Goal: Book appointment/travel/reservation

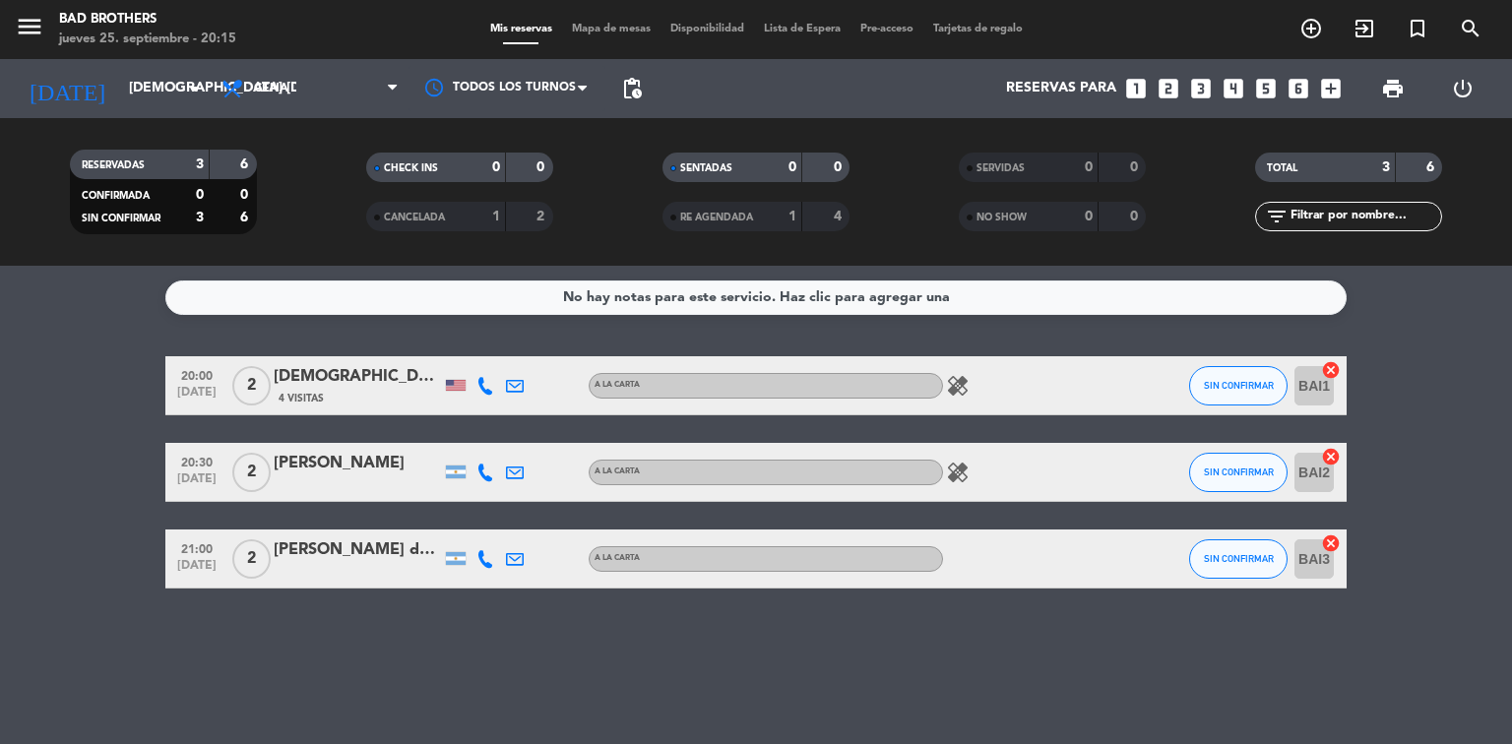
click at [964, 467] on icon "healing" at bounding box center [958, 473] width 24 height 24
click at [965, 465] on icon "healing" at bounding box center [958, 473] width 24 height 24
click at [964, 381] on icon "healing" at bounding box center [958, 386] width 24 height 24
click at [1170, 83] on icon "looks_two" at bounding box center [1169, 89] width 26 height 26
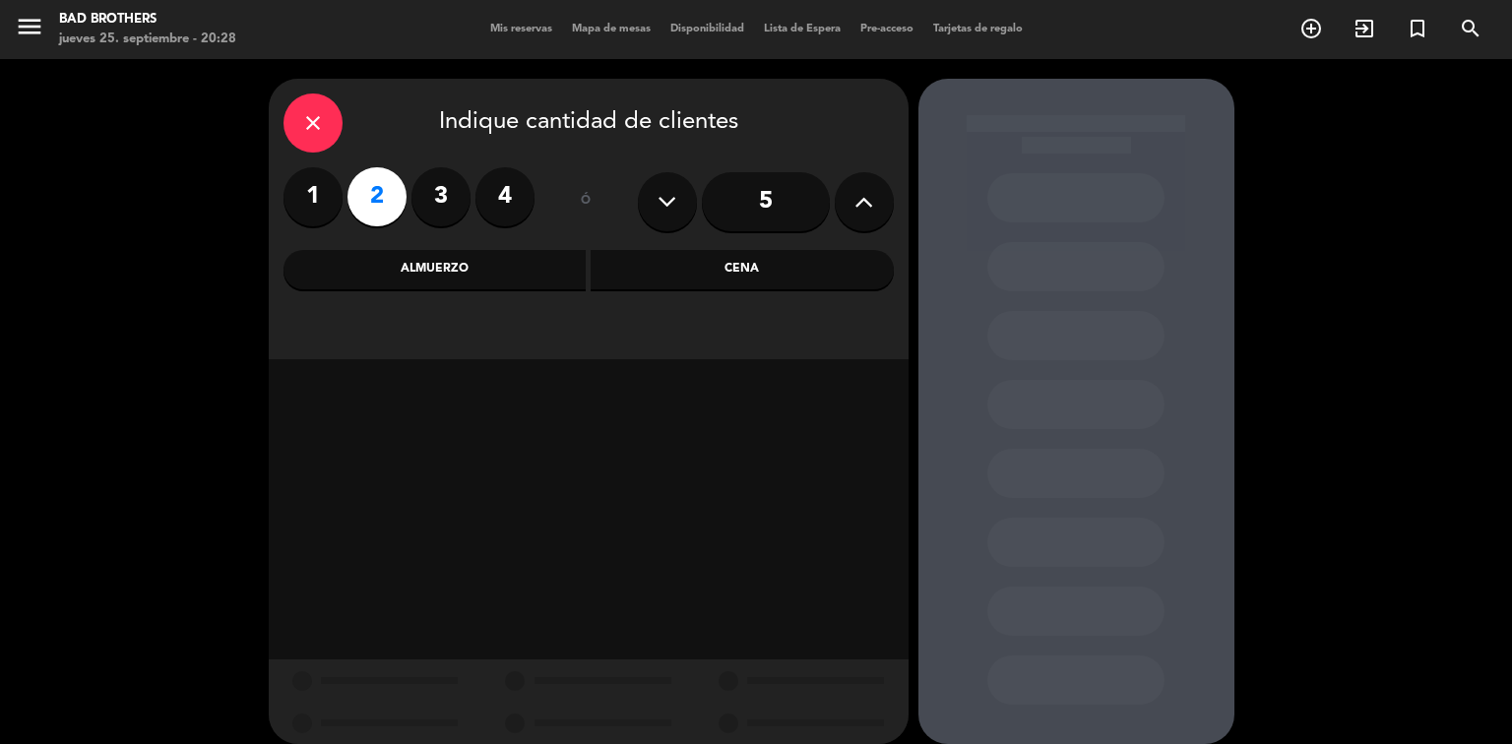
click at [681, 264] on div "Cena" at bounding box center [742, 269] width 303 height 39
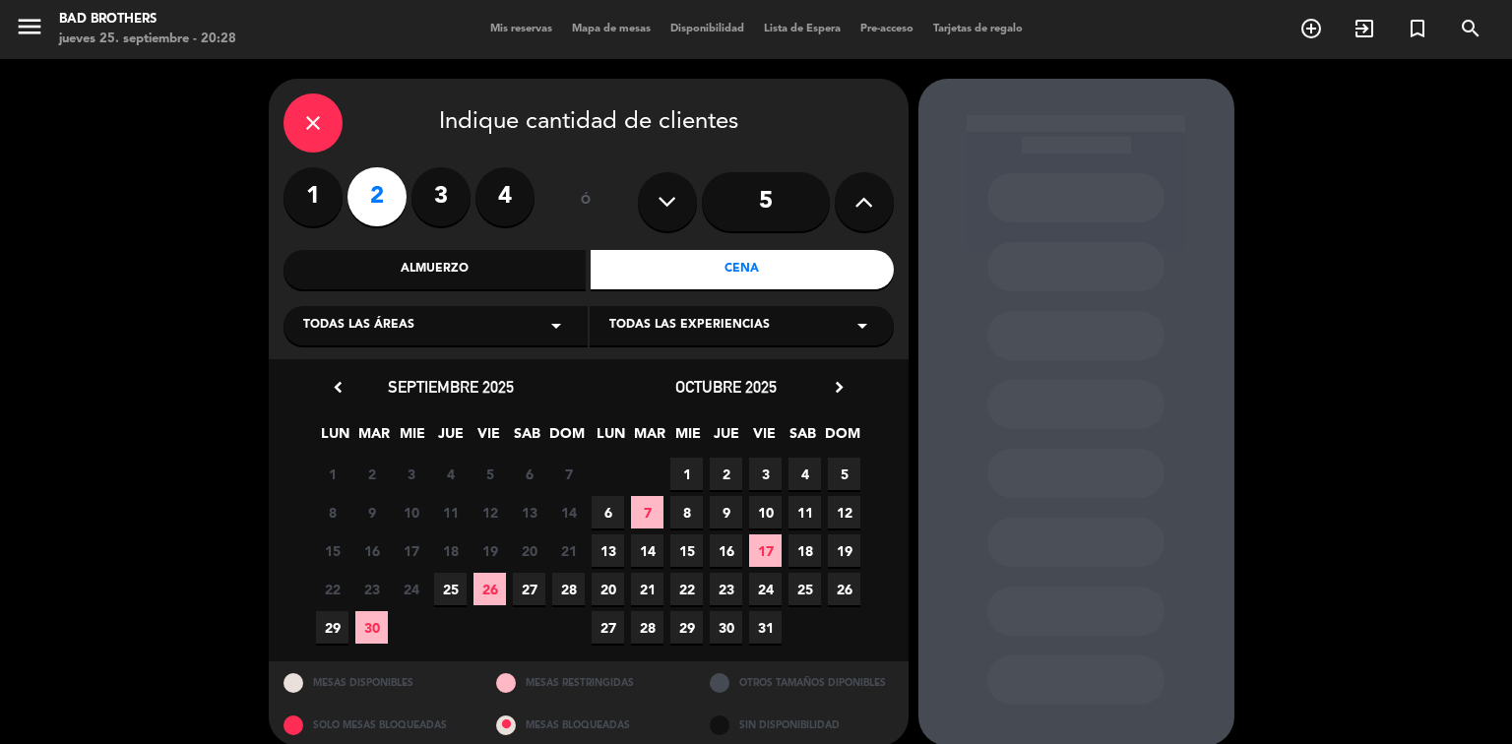
click at [454, 596] on span "25" at bounding box center [450, 589] width 32 height 32
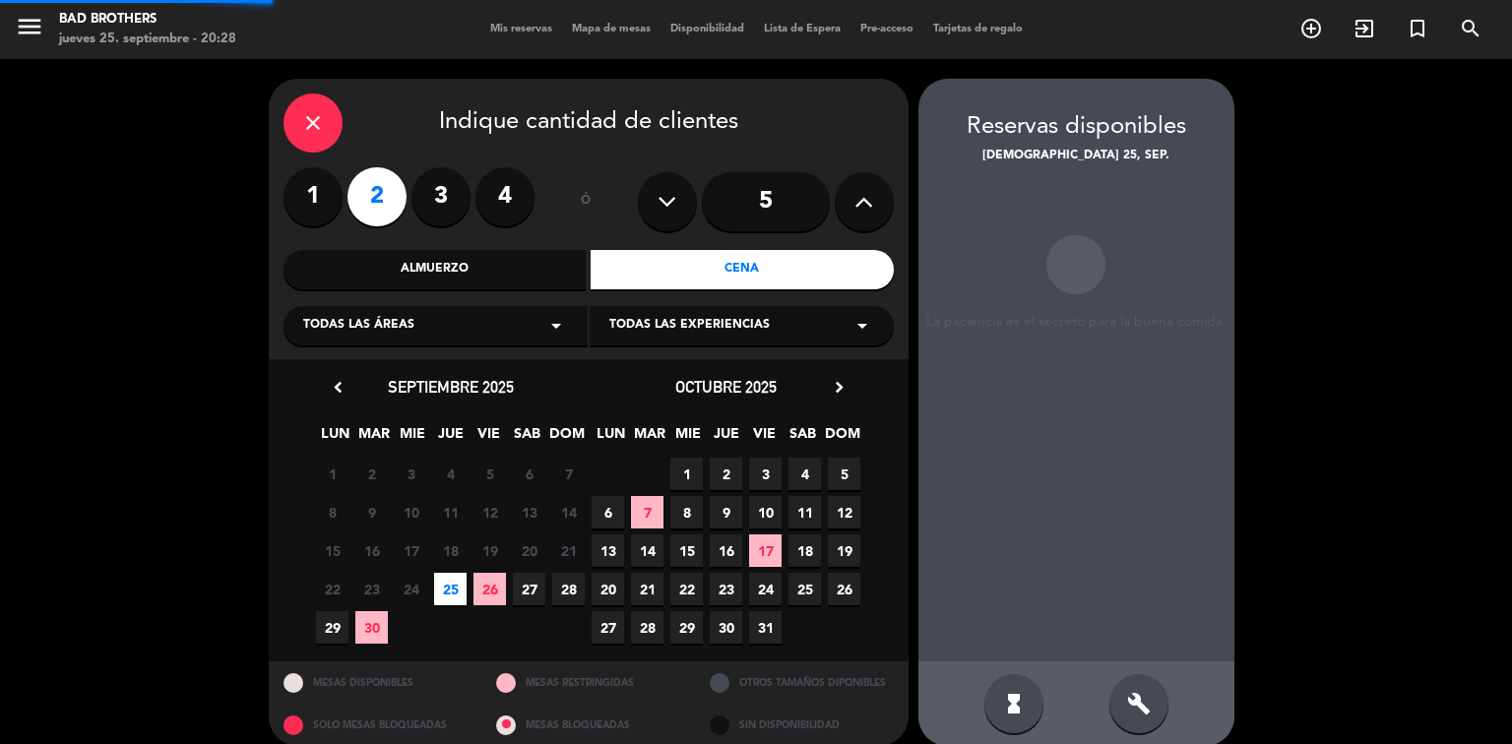
scroll to position [20, 0]
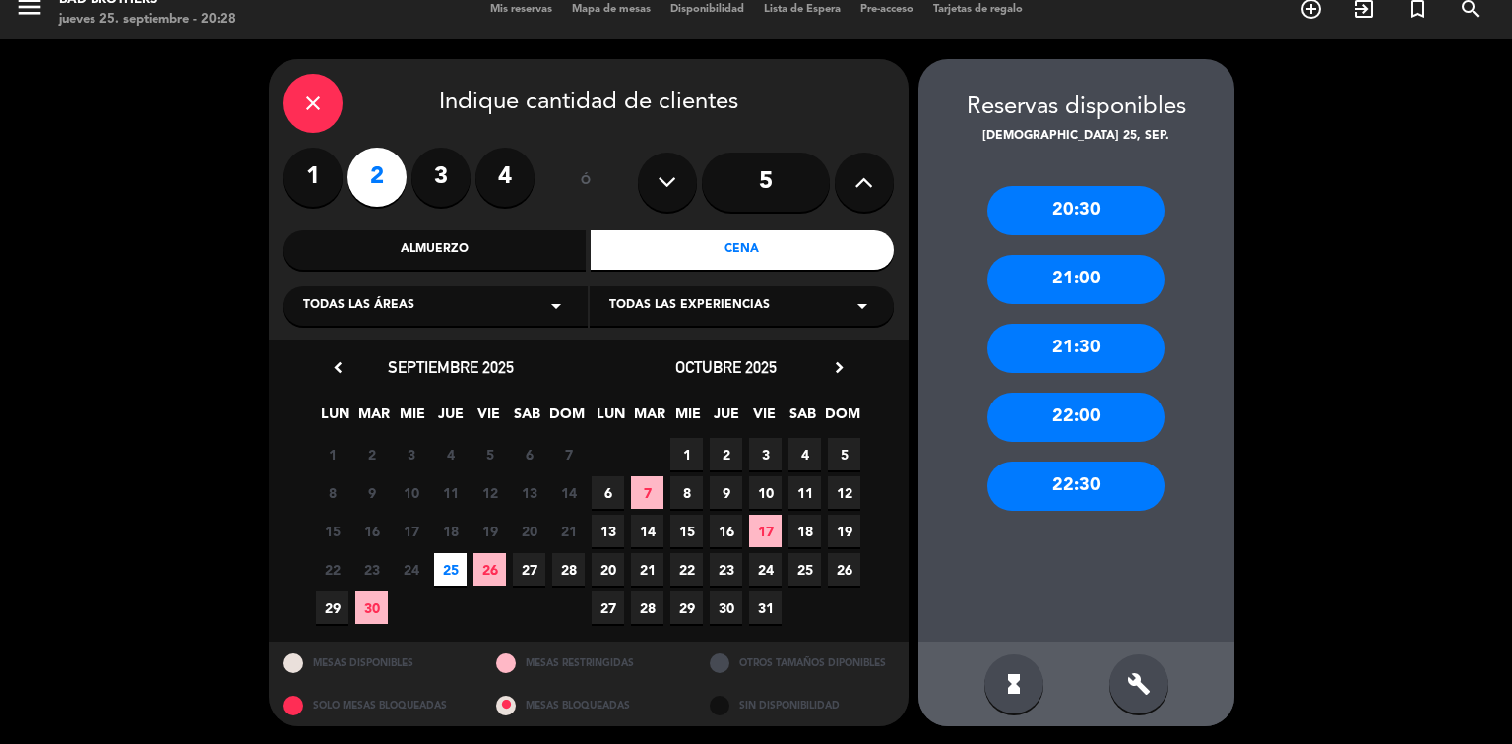
click at [1096, 282] on div "21:00" at bounding box center [1075, 279] width 177 height 49
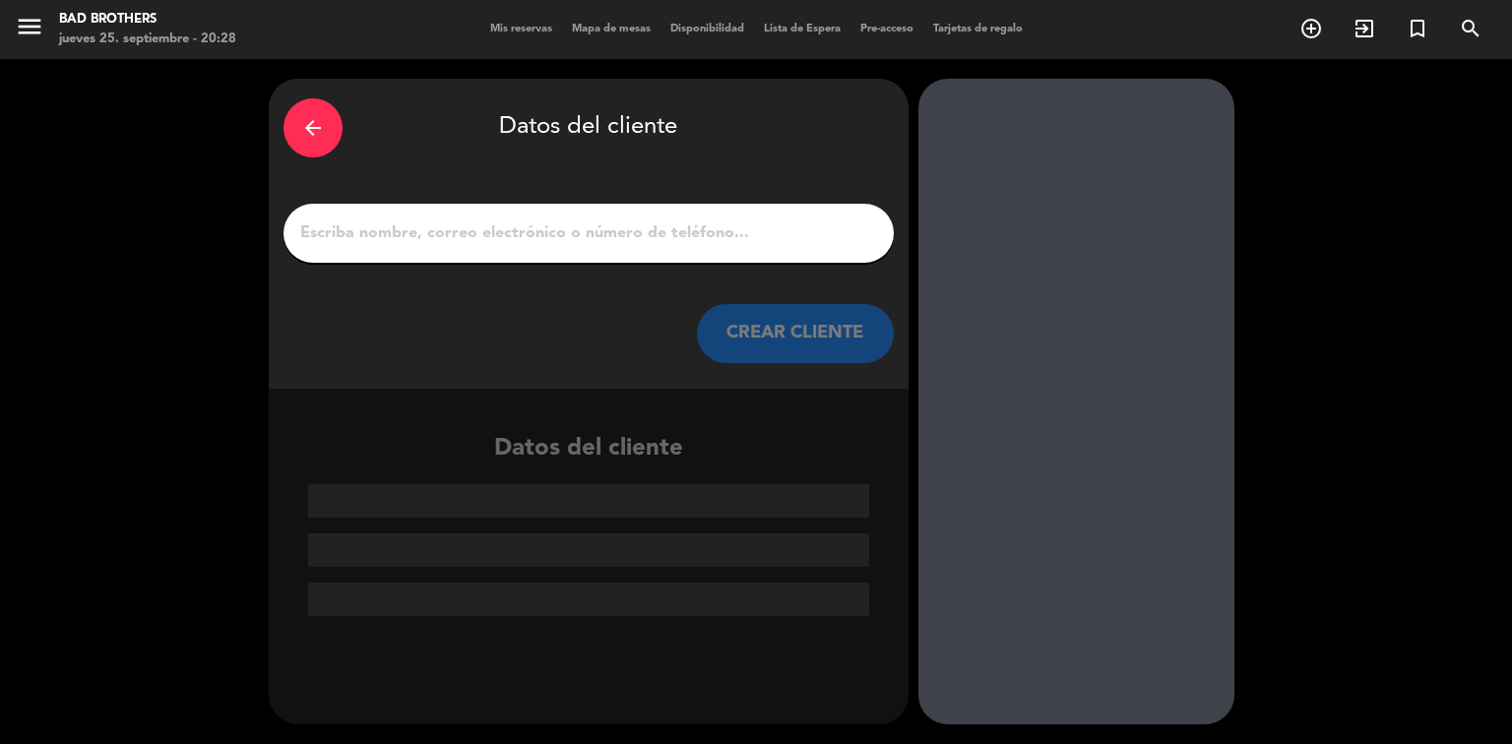
click at [679, 225] on input "1" at bounding box center [588, 234] width 581 height 28
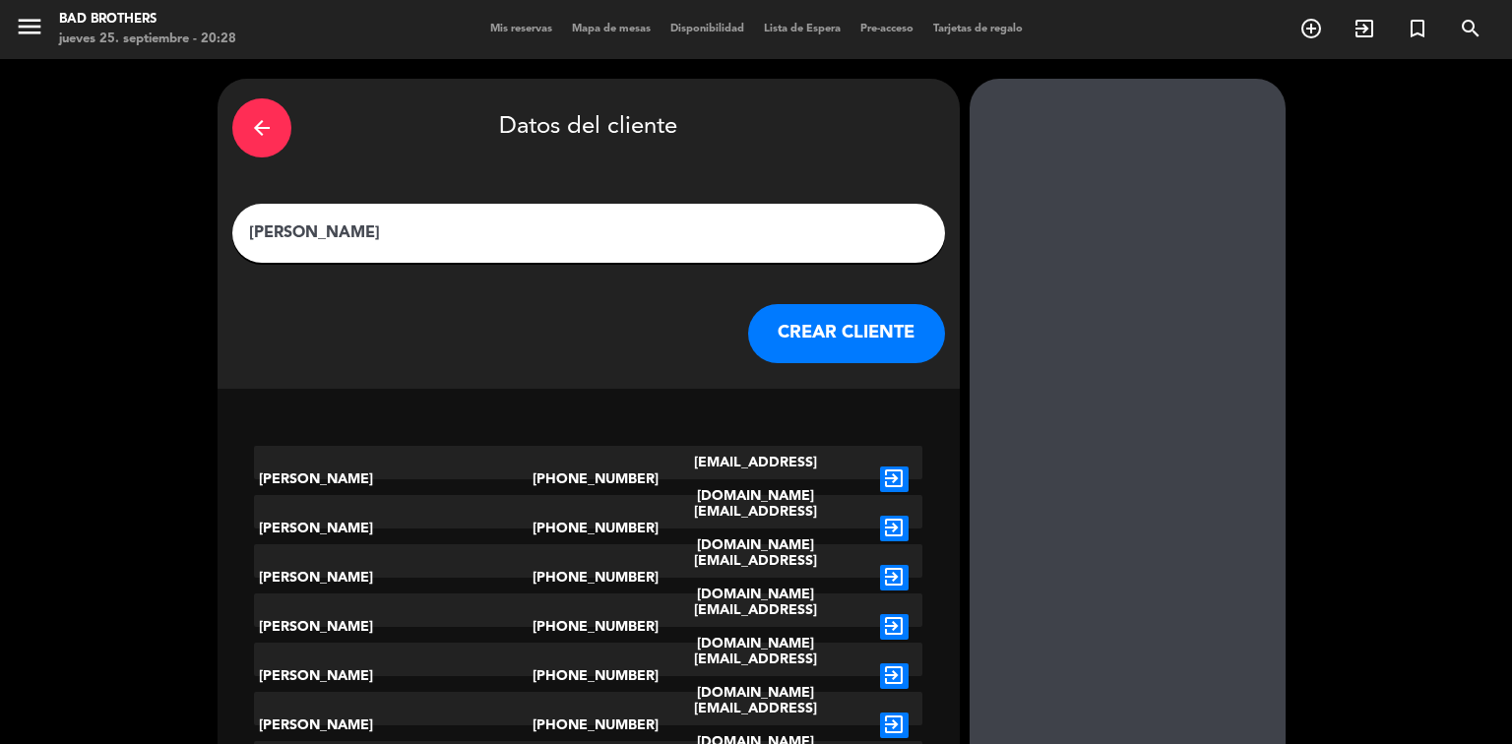
type input "[PERSON_NAME]"
click at [763, 327] on button "CREAR CLIENTE" at bounding box center [846, 333] width 197 height 59
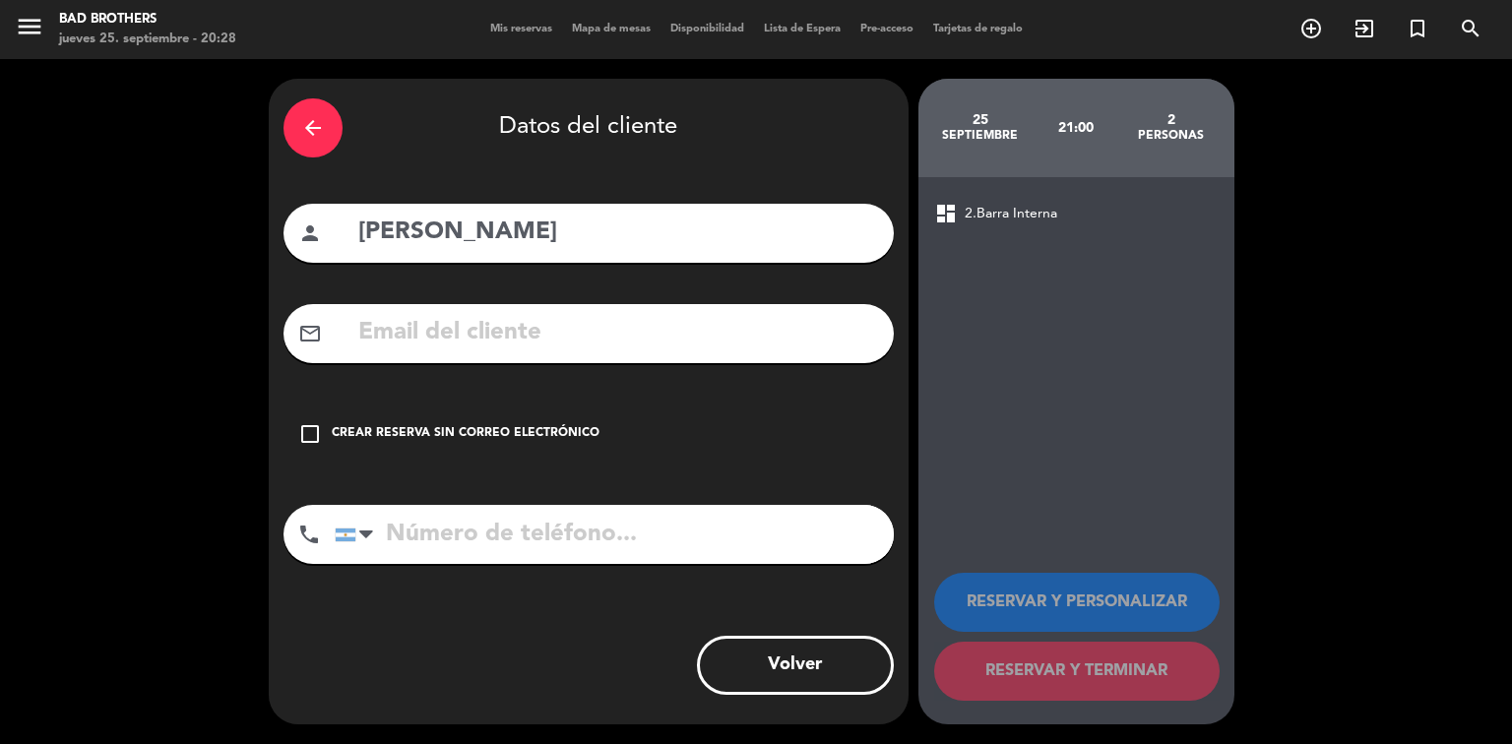
click at [315, 426] on icon "check_box_outline_blank" at bounding box center [310, 434] width 24 height 24
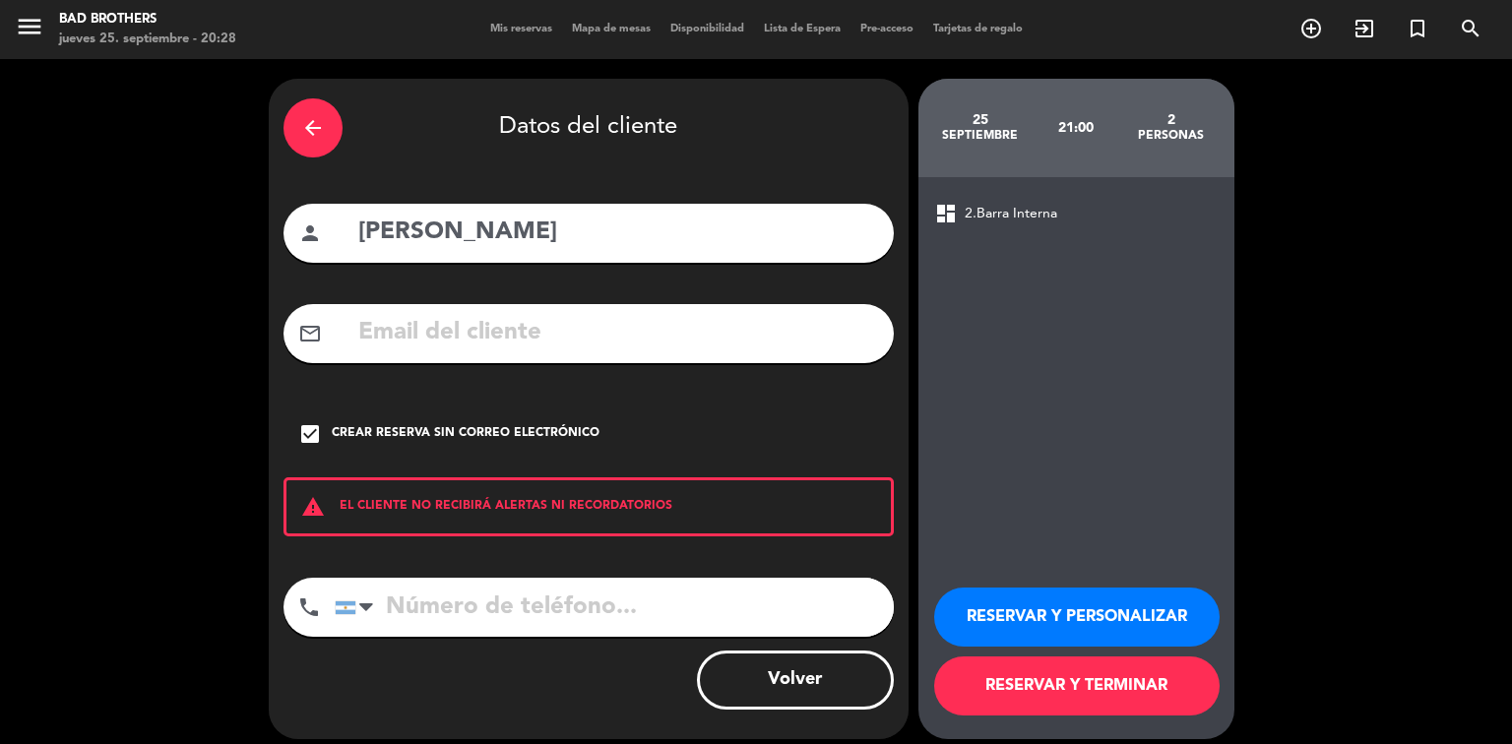
click at [987, 681] on button "RESERVAR Y TERMINAR" at bounding box center [1077, 686] width 286 height 59
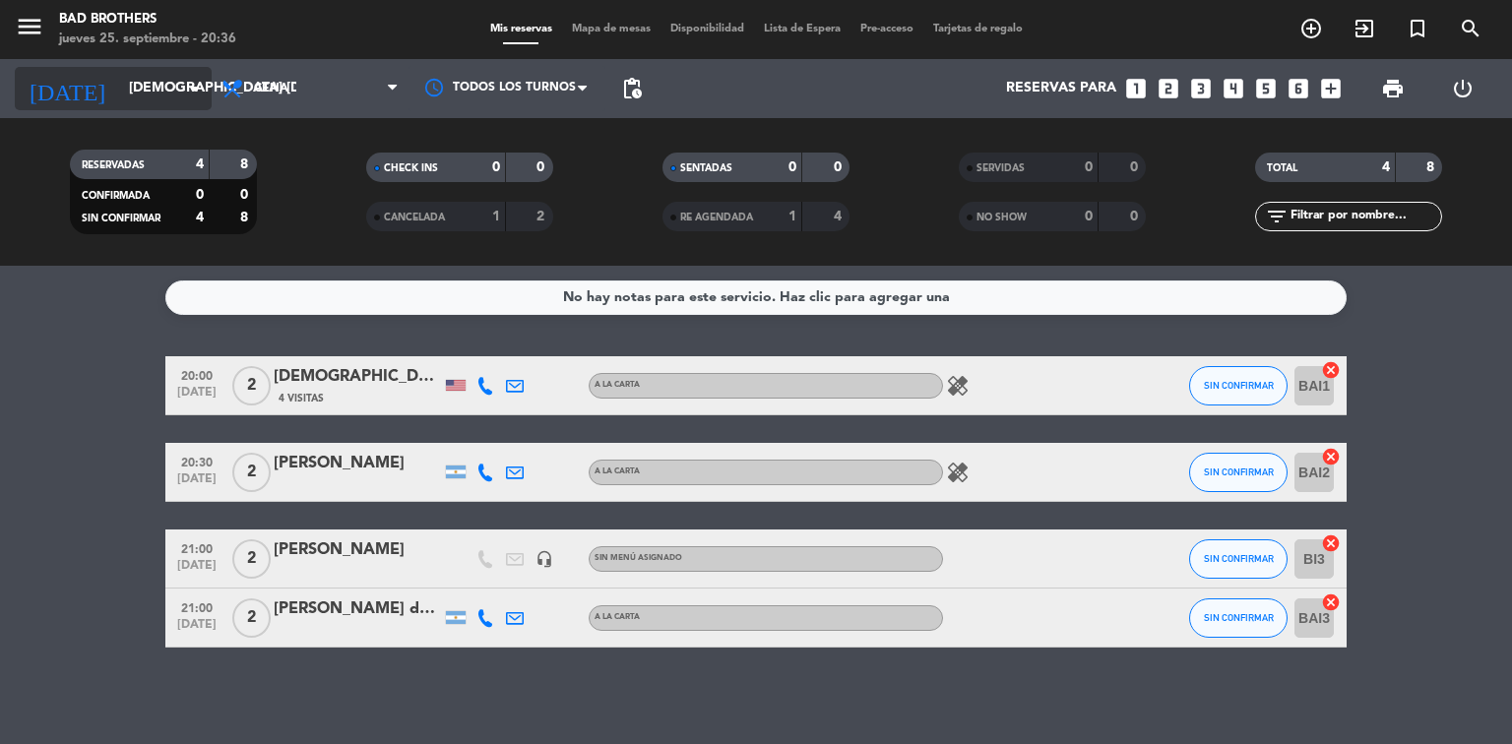
click at [189, 105] on input "[DEMOGRAPHIC_DATA] [DATE]" at bounding box center [212, 88] width 187 height 35
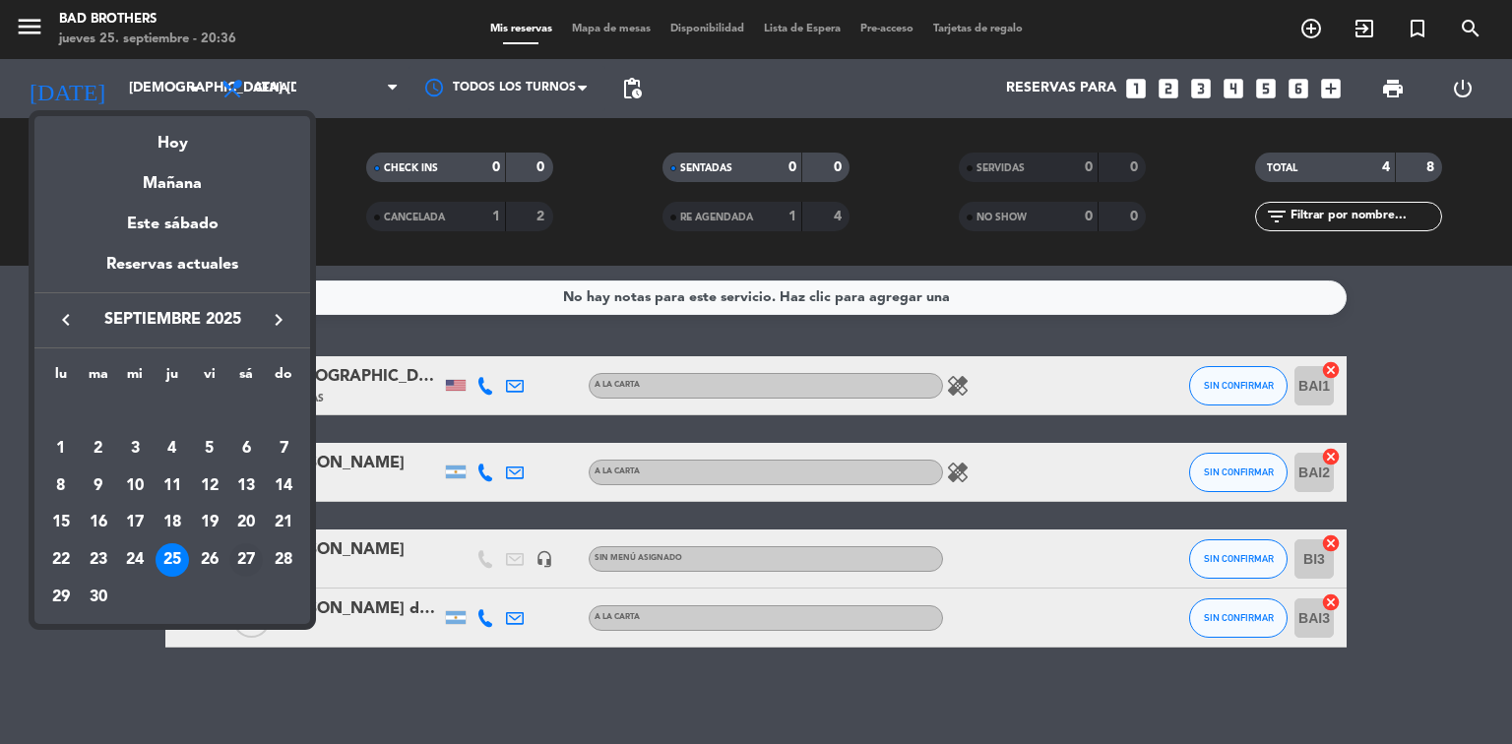
click at [247, 553] on div "27" at bounding box center [245, 559] width 33 height 33
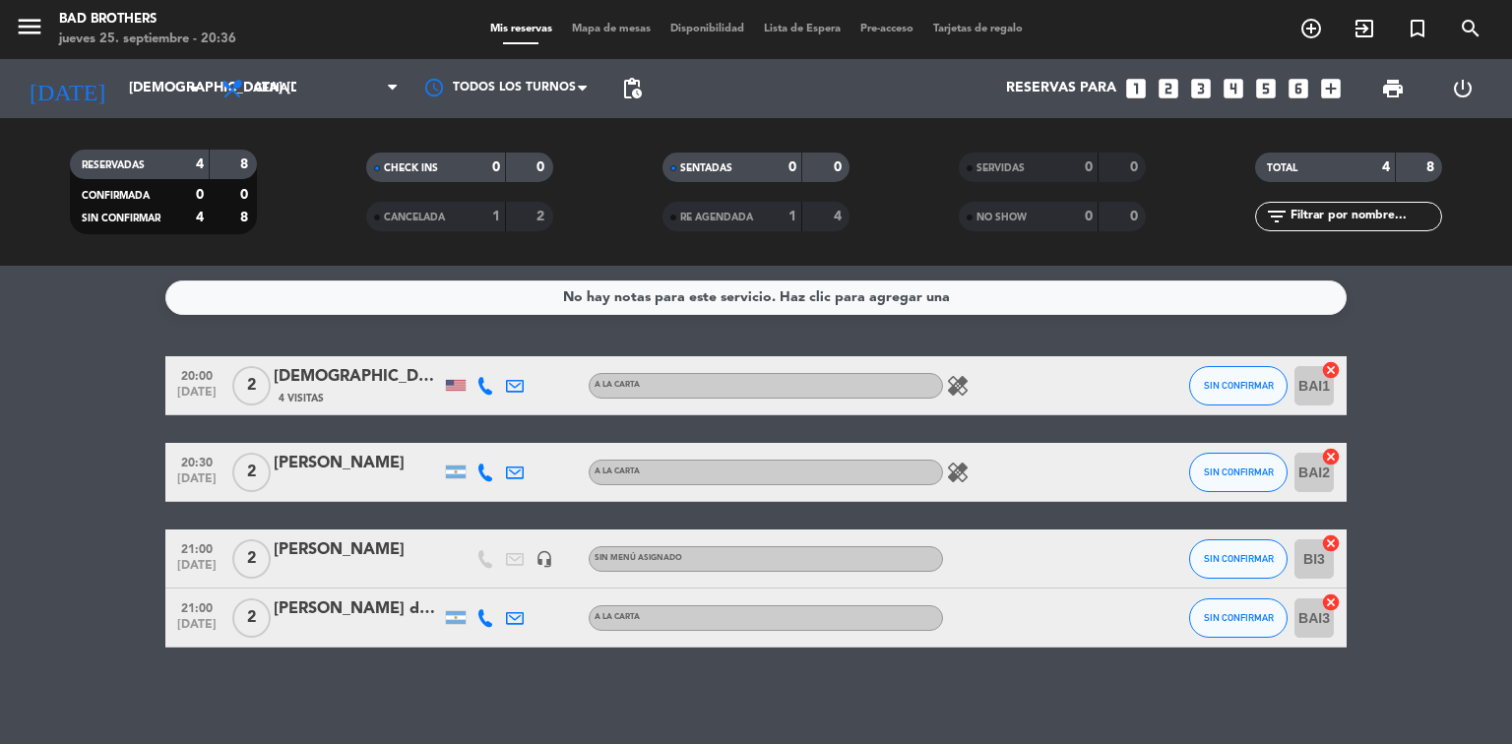
type input "sáb. [DATE]"
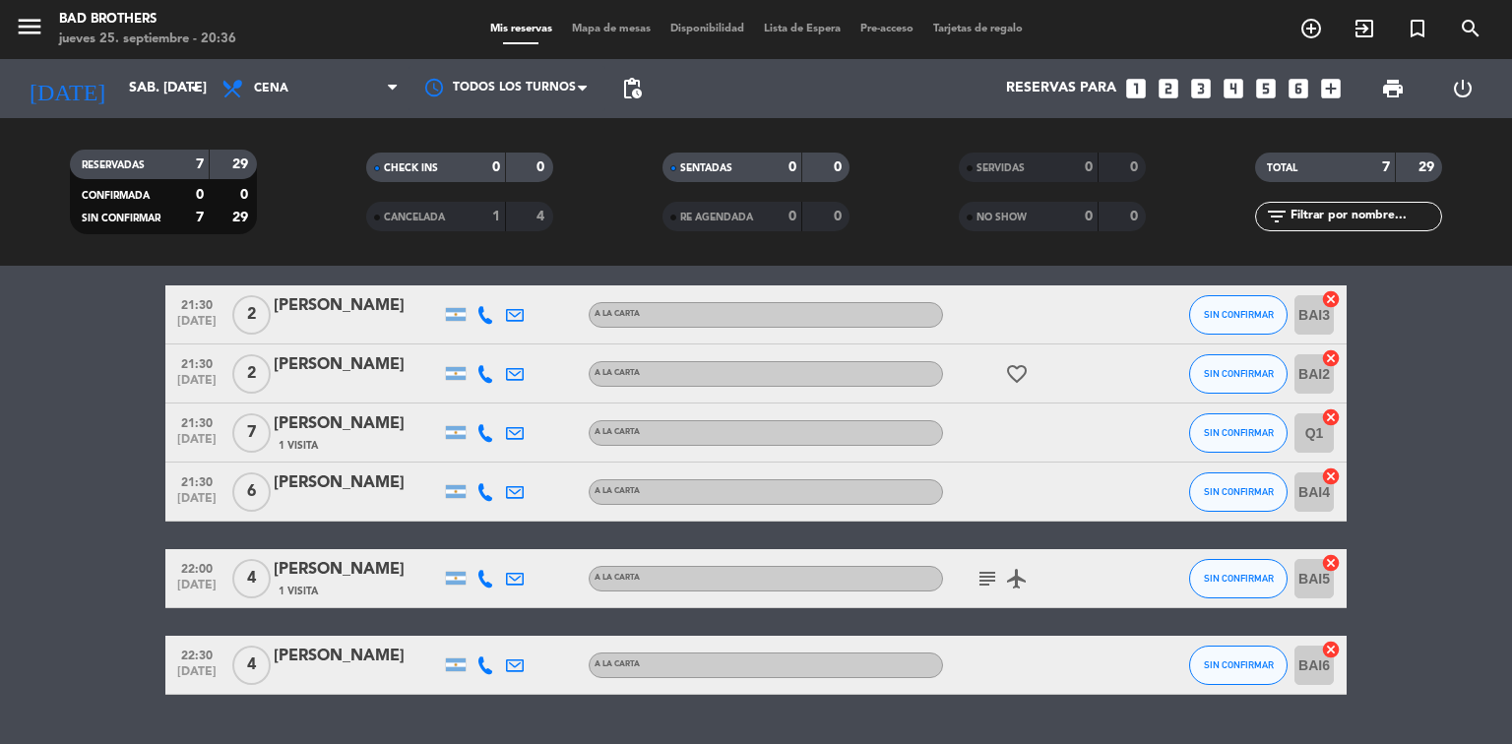
scroll to position [206, 0]
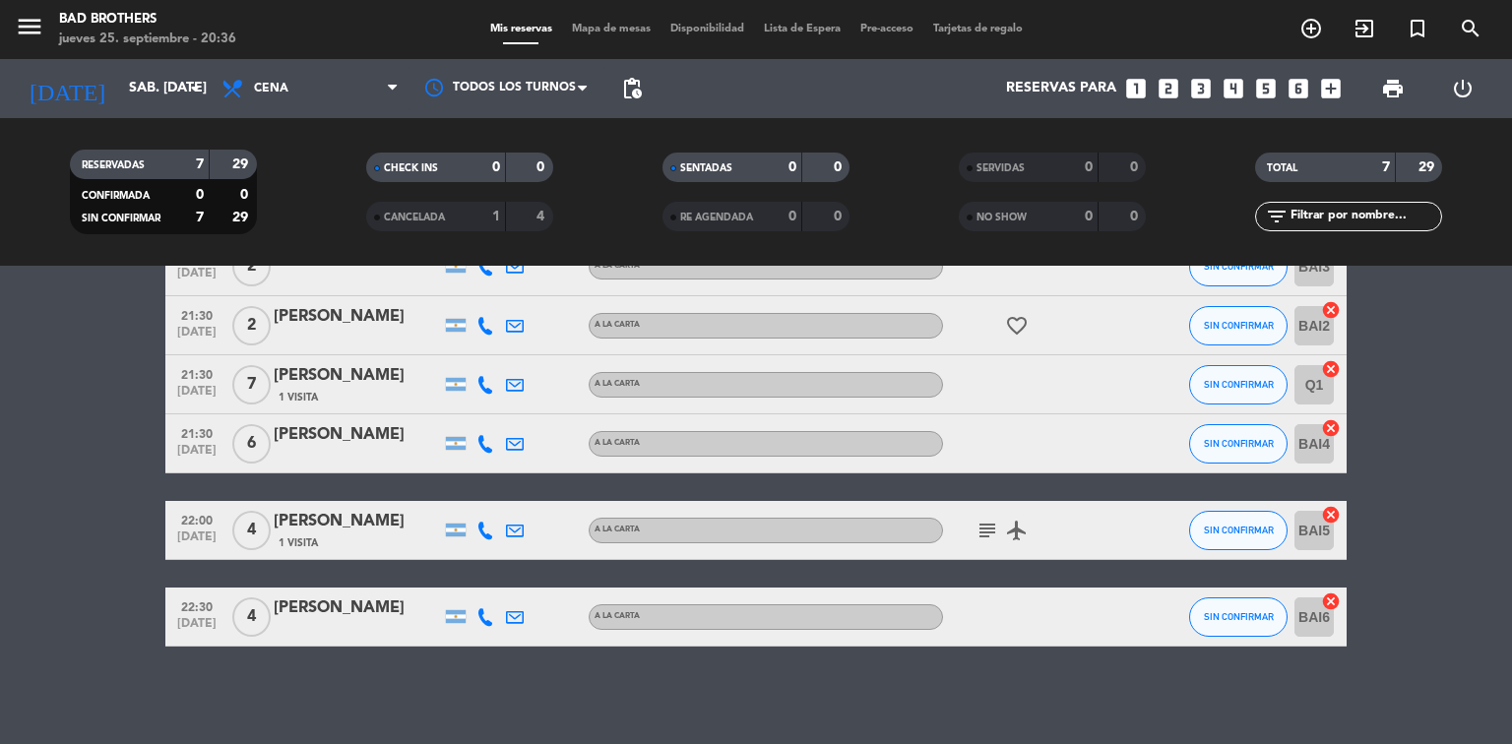
click at [1261, 88] on icon "looks_5" at bounding box center [1266, 89] width 26 height 26
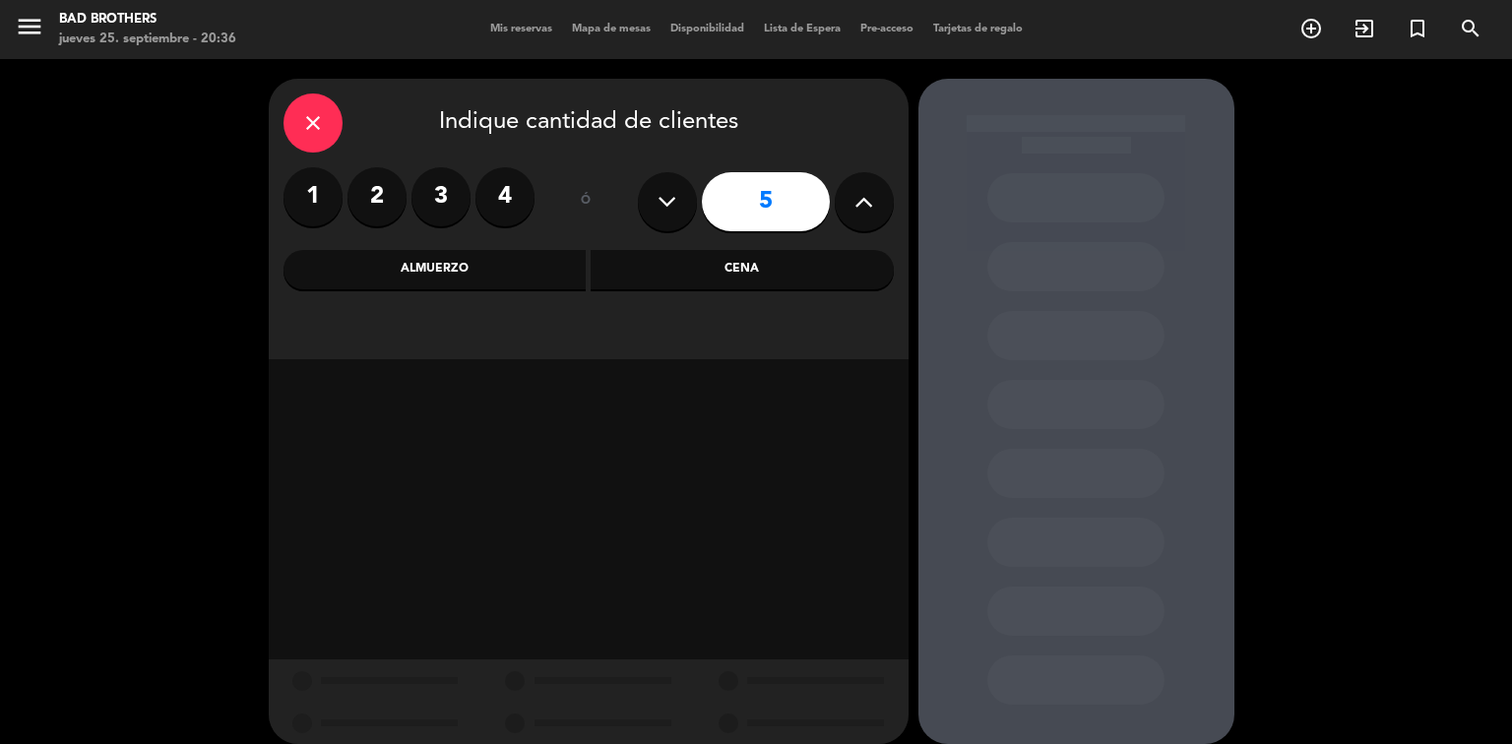
click at [730, 260] on div "Cena" at bounding box center [742, 269] width 303 height 39
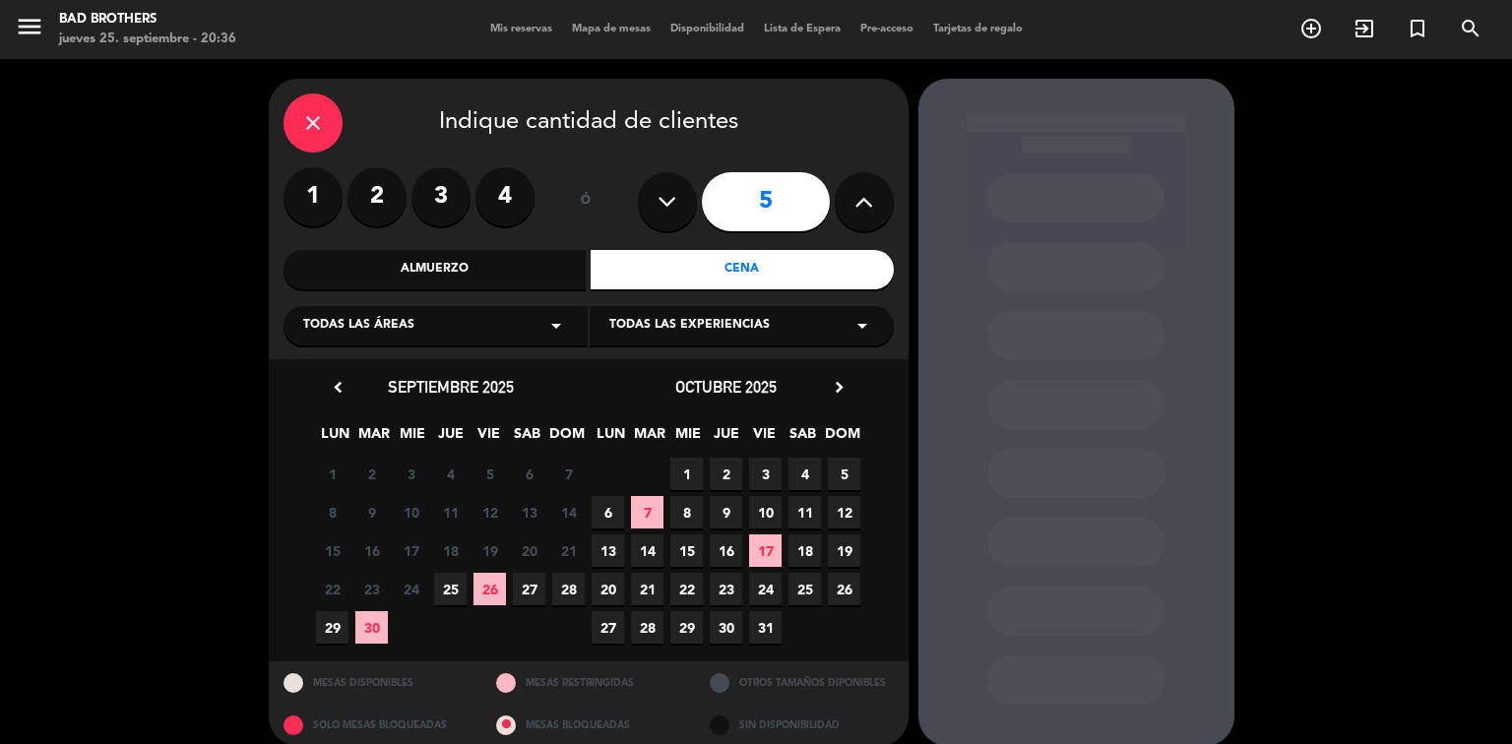
click at [536, 591] on span "27" at bounding box center [529, 589] width 32 height 32
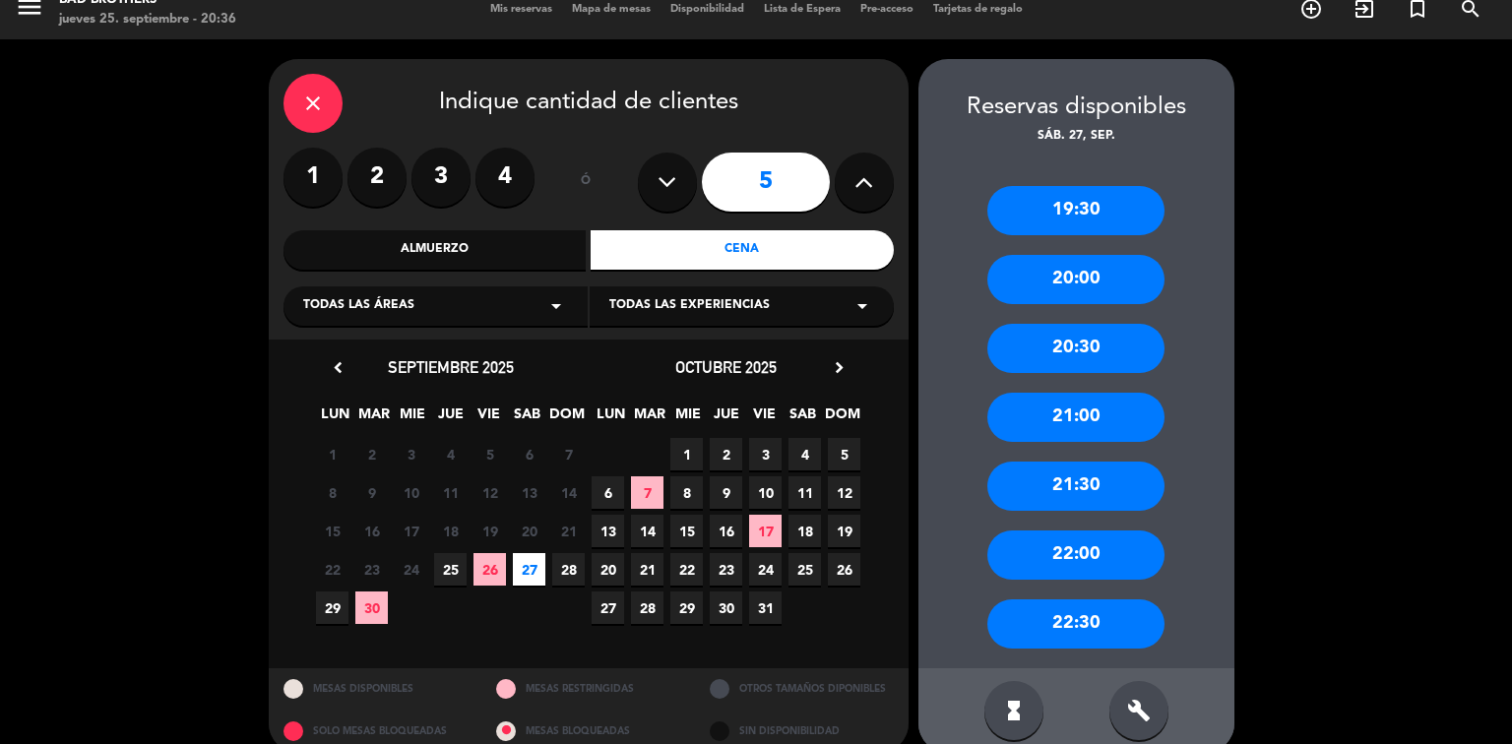
click at [1082, 349] on div "20:30" at bounding box center [1075, 348] width 177 height 49
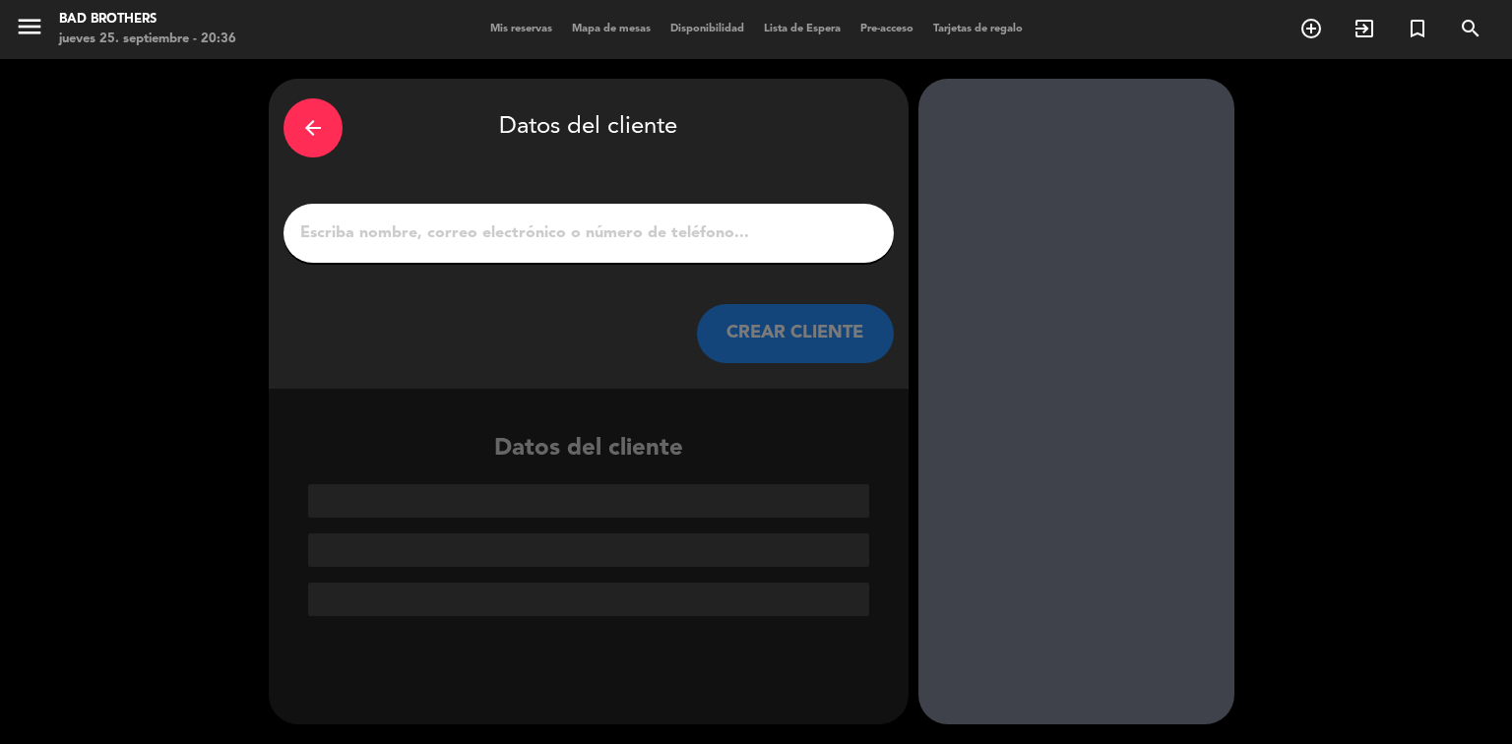
click at [596, 221] on input "1" at bounding box center [588, 234] width 581 height 28
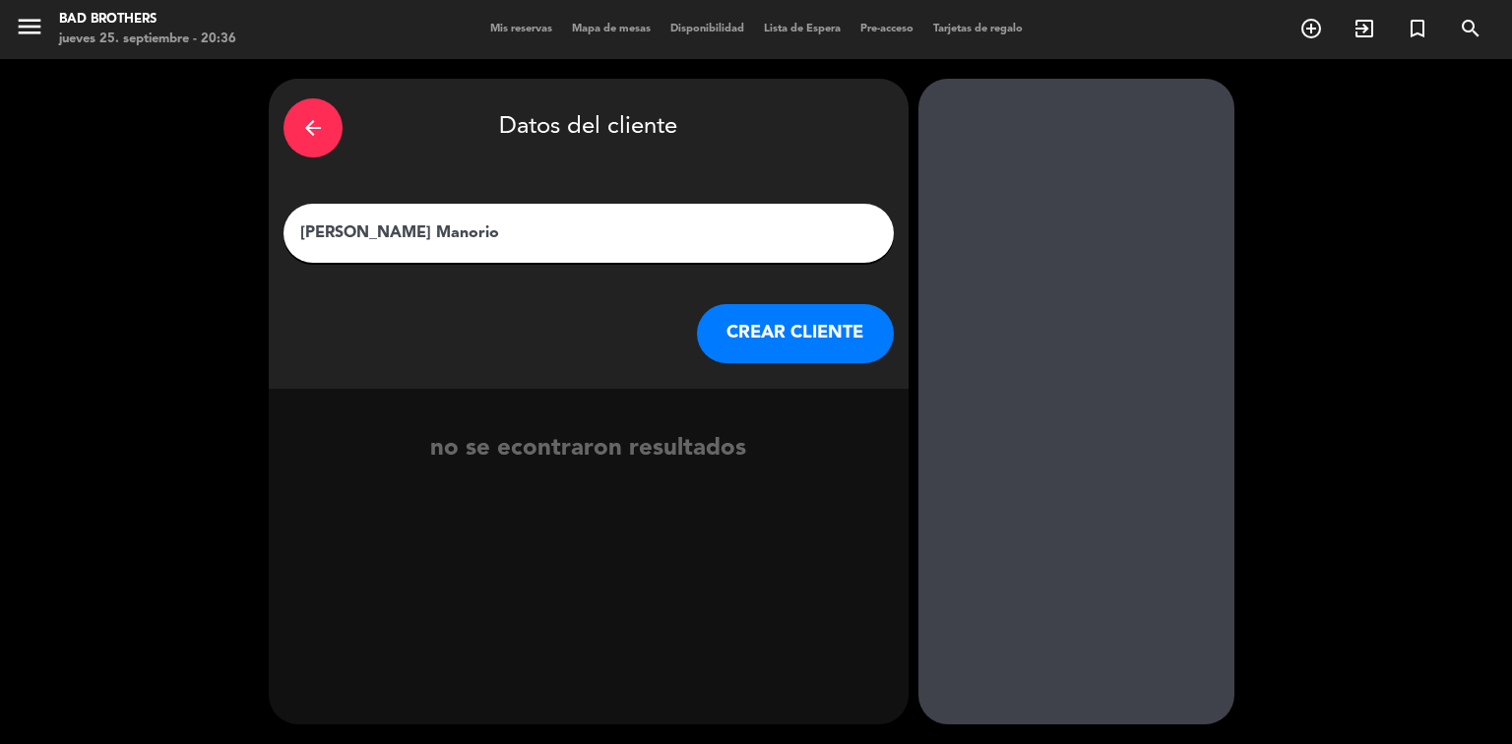
type input "[PERSON_NAME] Manorio"
click at [776, 335] on button "CREAR CLIENTE" at bounding box center [795, 333] width 197 height 59
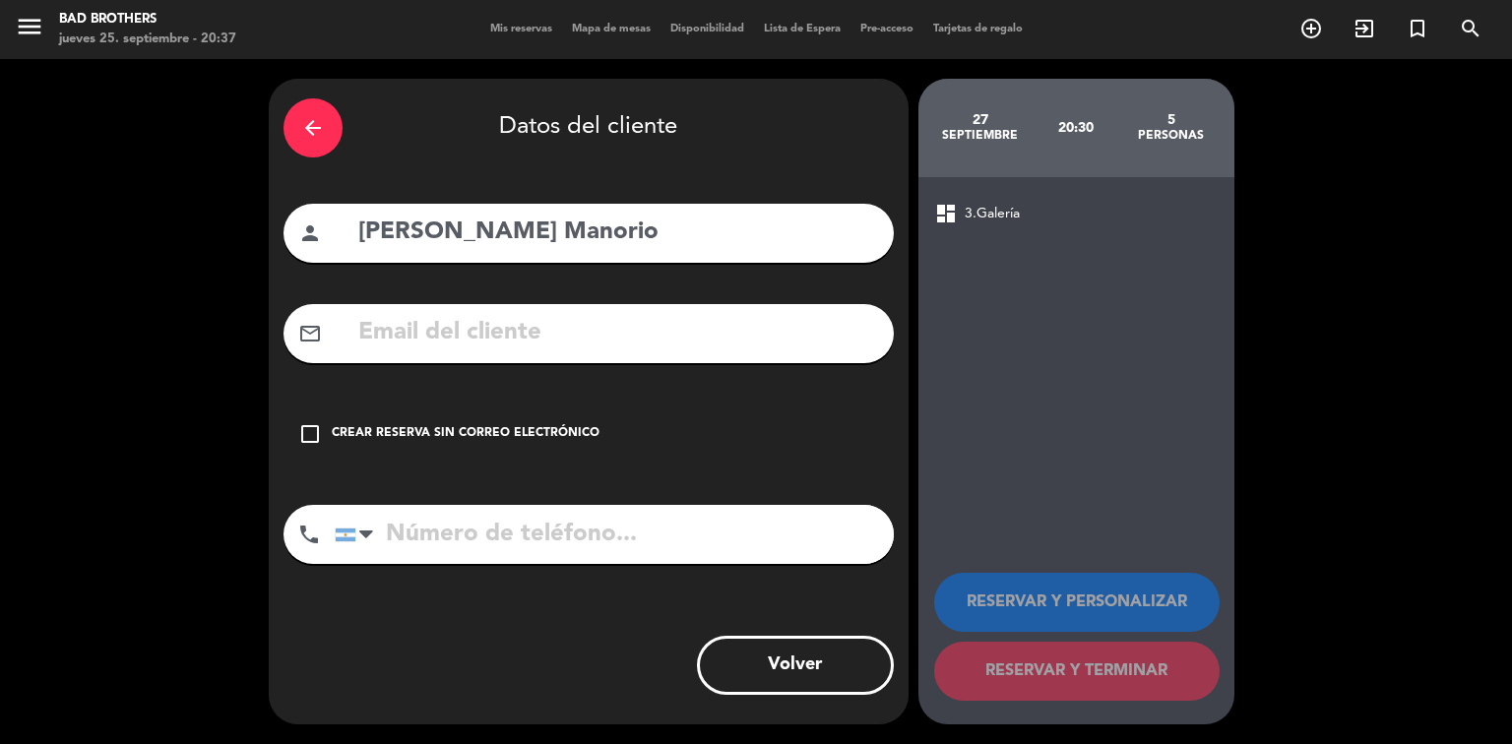
click at [305, 433] on icon "check_box_outline_blank" at bounding box center [310, 434] width 24 height 24
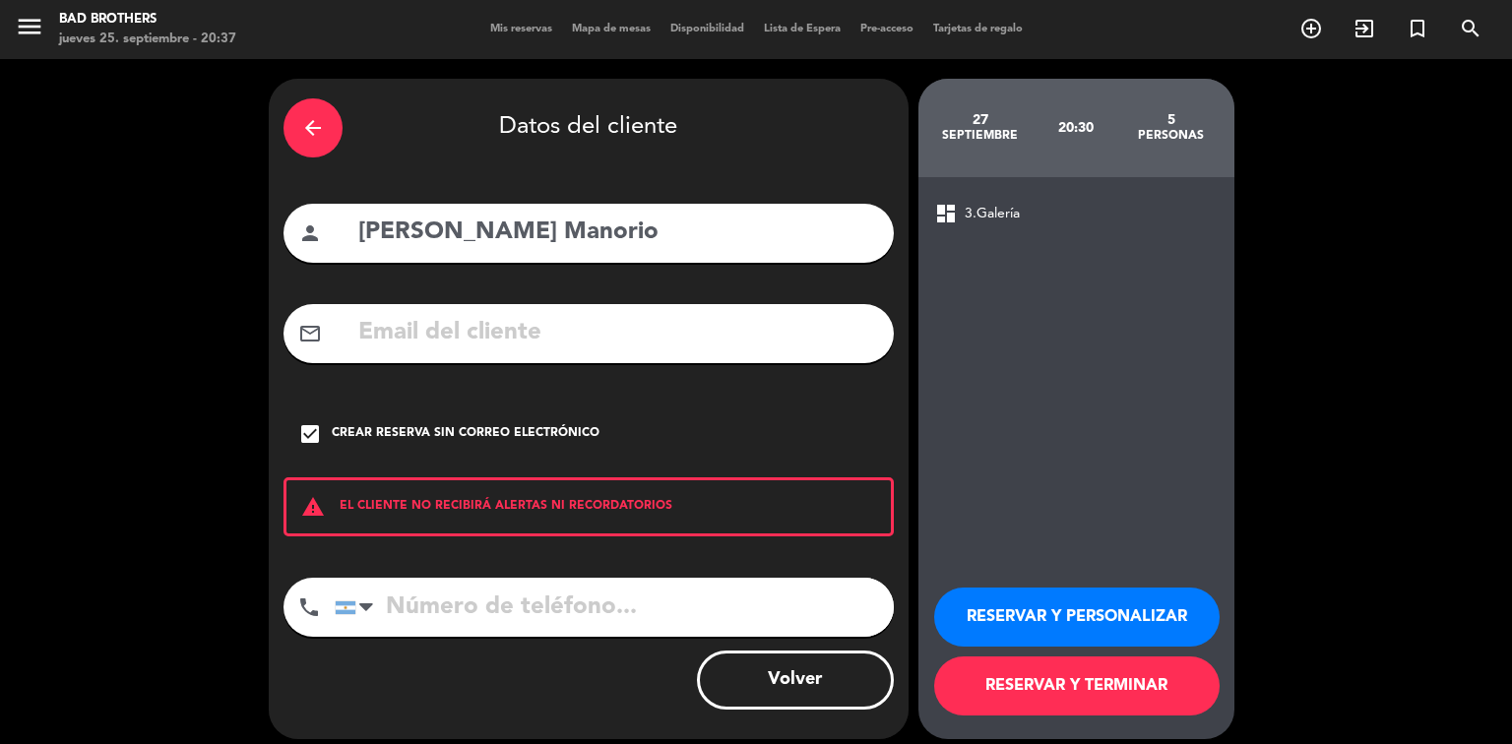
click at [509, 233] on input "[PERSON_NAME] Manorio" at bounding box center [617, 233] width 523 height 40
type input "[PERSON_NAME]"
click at [390, 597] on input "tel" at bounding box center [614, 607] width 559 height 59
type input "3814724250"
click at [1102, 685] on button "RESERVAR Y TERMINAR" at bounding box center [1077, 686] width 286 height 59
